Goal: Transaction & Acquisition: Purchase product/service

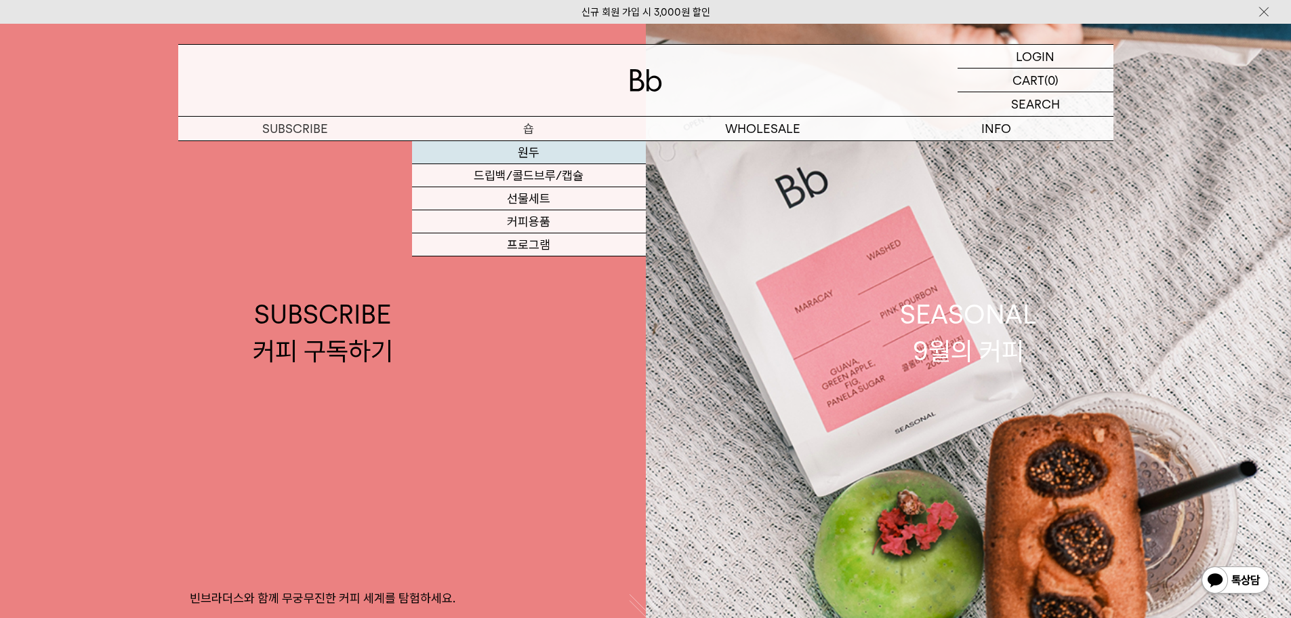
click at [544, 153] on link "원두" at bounding box center [529, 152] width 234 height 23
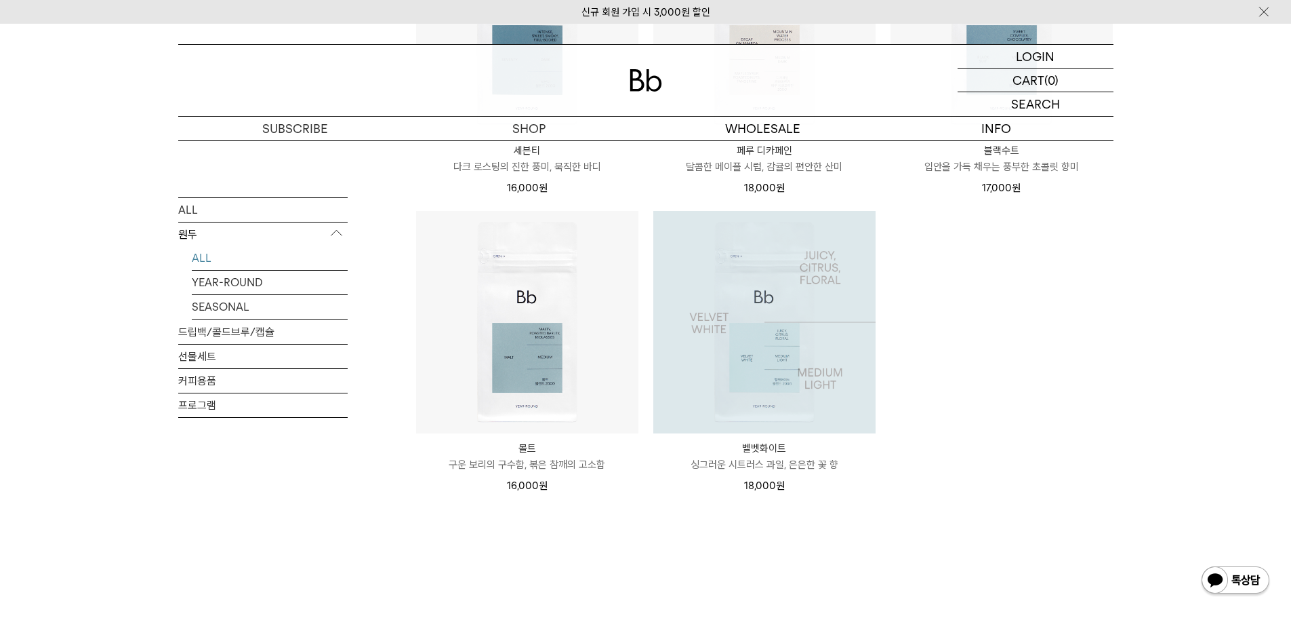
scroll to position [1288, 0]
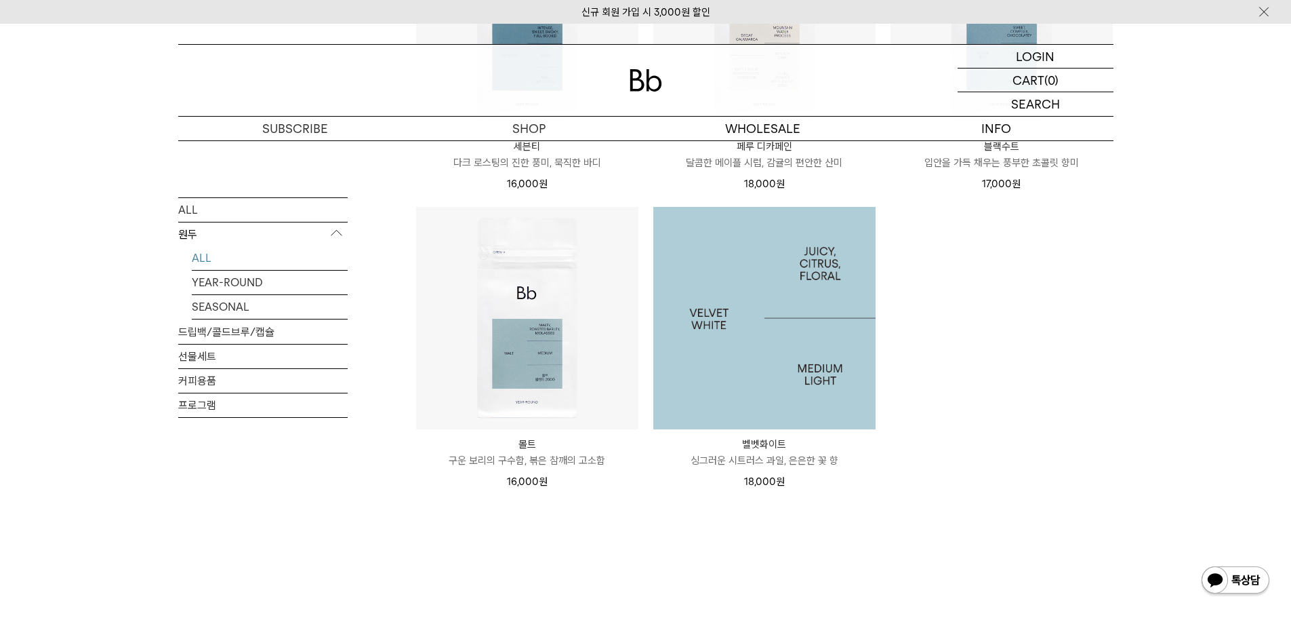
click at [803, 322] on img at bounding box center [764, 318] width 222 height 222
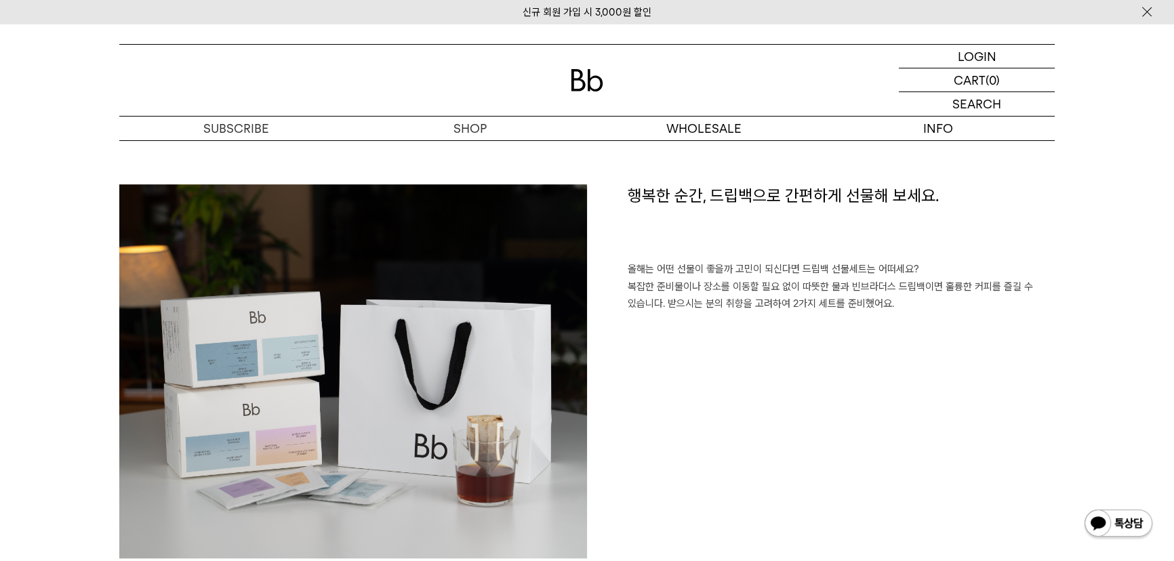
scroll to position [1109, 0]
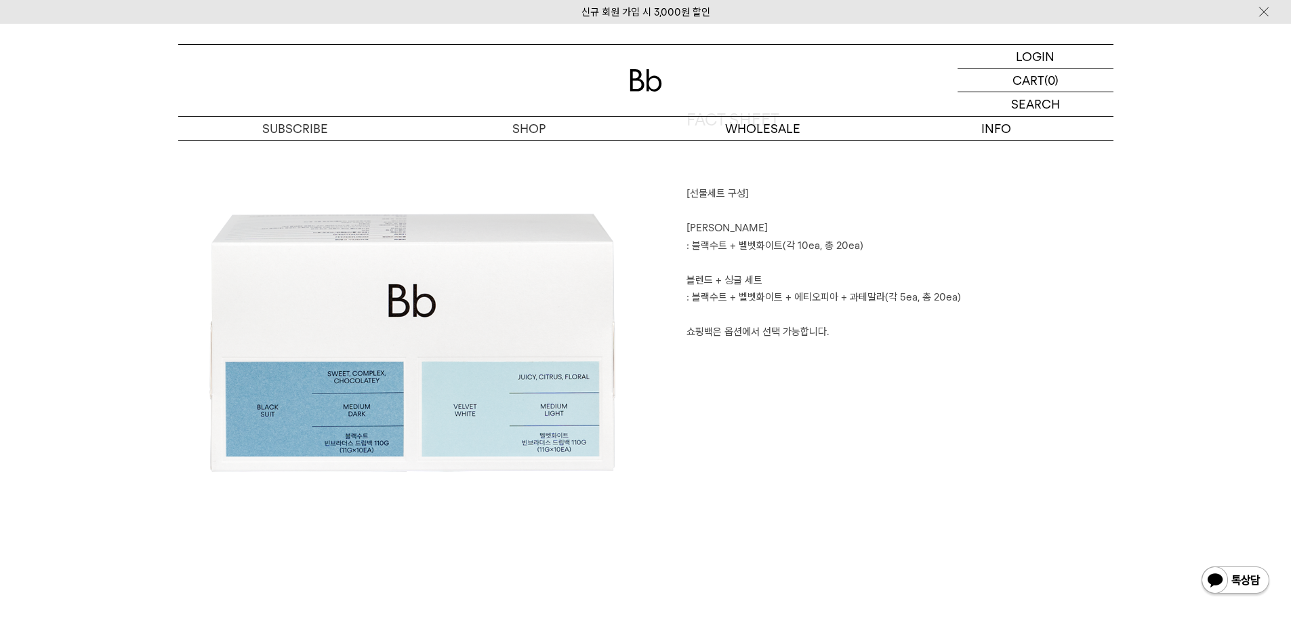
scroll to position [542, 0]
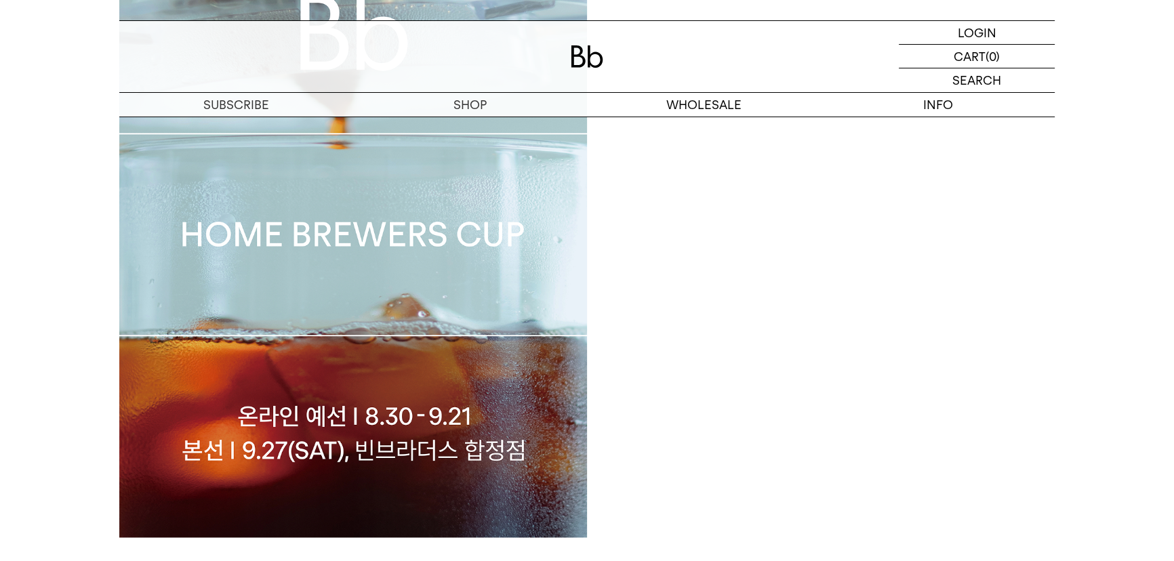
scroll to position [923, 0]
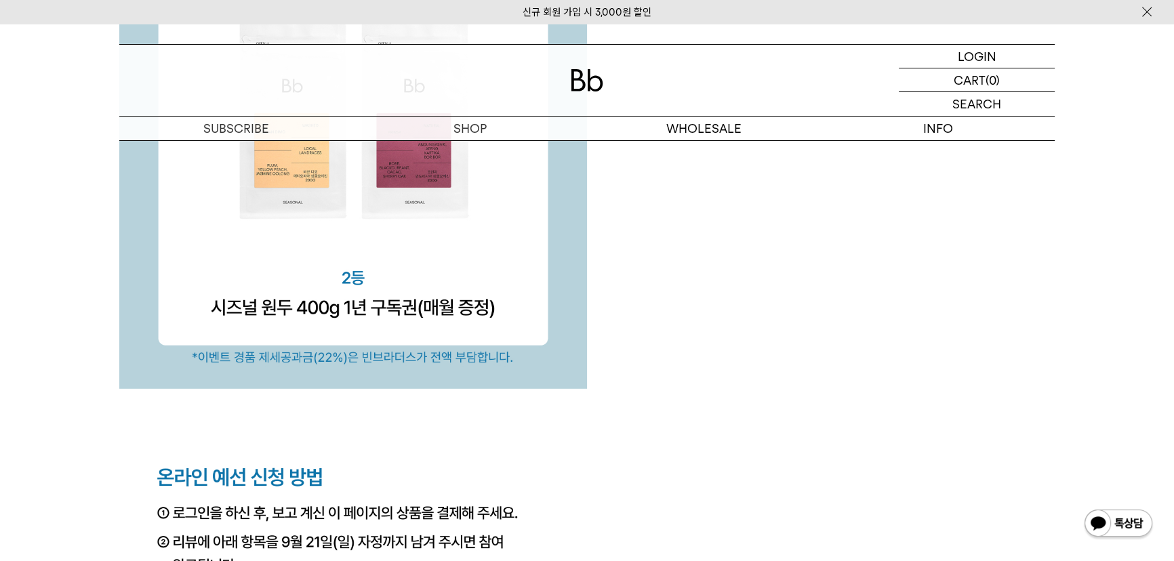
scroll to position [4717, 0]
